Goal: Check status: Check status

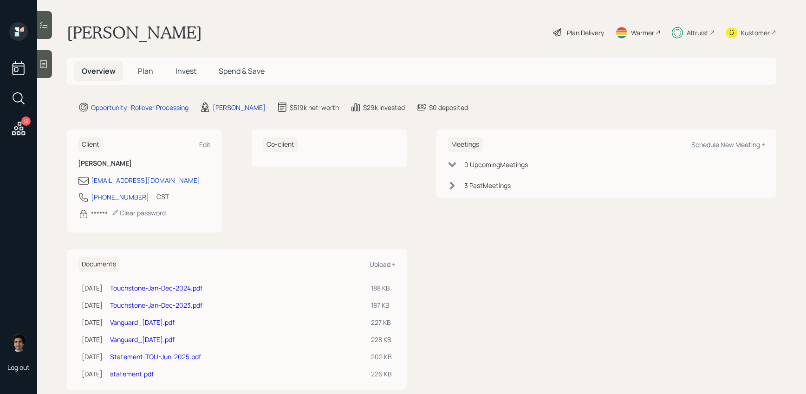
click at [698, 47] on main "[PERSON_NAME] Plan Delivery Warmer Altruist Kustomer Overview Plan Invest Spend…" at bounding box center [421, 197] width 769 height 394
click at [698, 42] on div "Altruist" at bounding box center [693, 32] width 43 height 20
click at [190, 70] on span "Invest" at bounding box center [186, 71] width 21 height 10
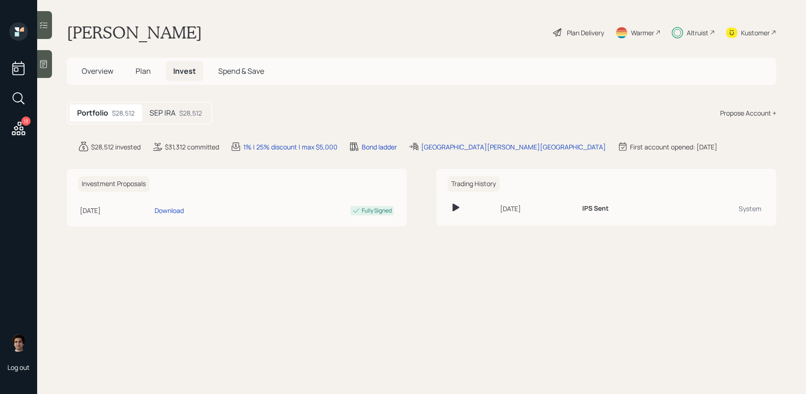
click at [196, 113] on div "$28,512" at bounding box center [190, 113] width 23 height 10
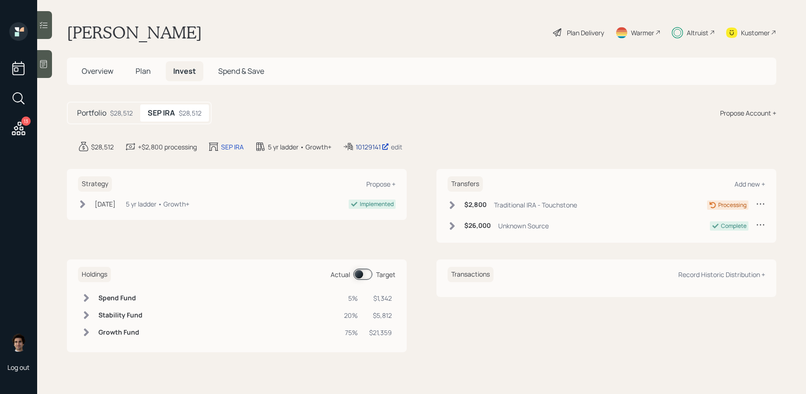
click at [362, 149] on div "10129141" at bounding box center [372, 147] width 33 height 10
